Goal: Find specific page/section: Find specific page/section

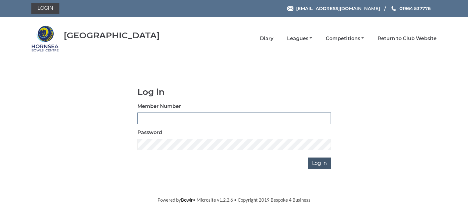
type input "0902"
click at [322, 162] on input "Log in" at bounding box center [319, 164] width 23 height 12
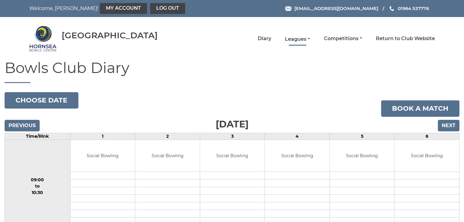
click at [297, 38] on link "Leagues" at bounding box center [297, 39] width 25 height 7
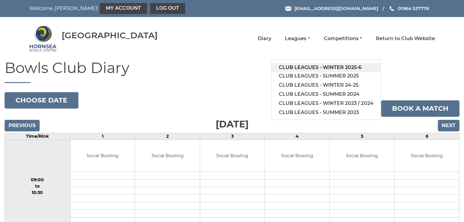
click at [339, 68] on link "Club leagues - Winter 2025-6" at bounding box center [325, 67] width 109 height 9
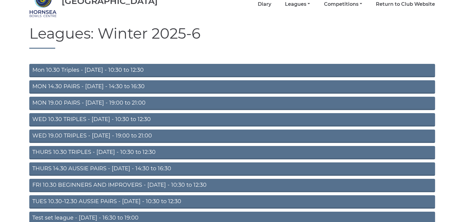
scroll to position [61, 0]
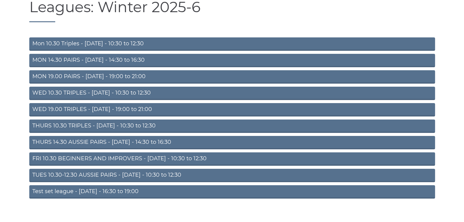
click at [119, 143] on link "THURS 14.30 AUSSIE PAIRS - Thursday - 14:30 to 16:30" at bounding box center [231, 142] width 405 height 13
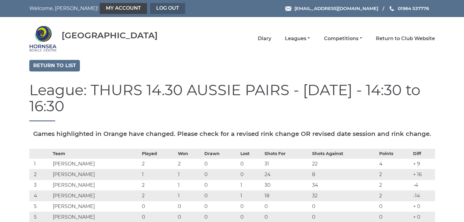
click at [150, 8] on link "Log out" at bounding box center [167, 8] width 35 height 11
